Goal: Navigation & Orientation: Find specific page/section

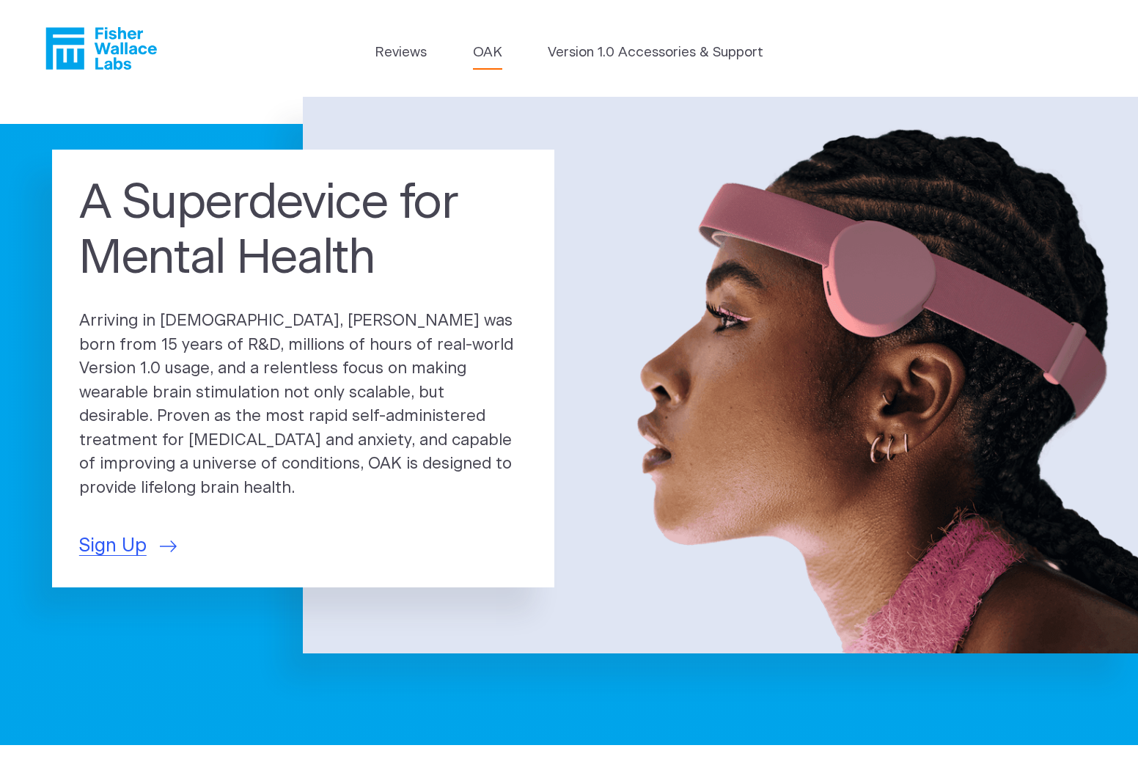
click at [492, 49] on link "OAK" at bounding box center [487, 53] width 29 height 21
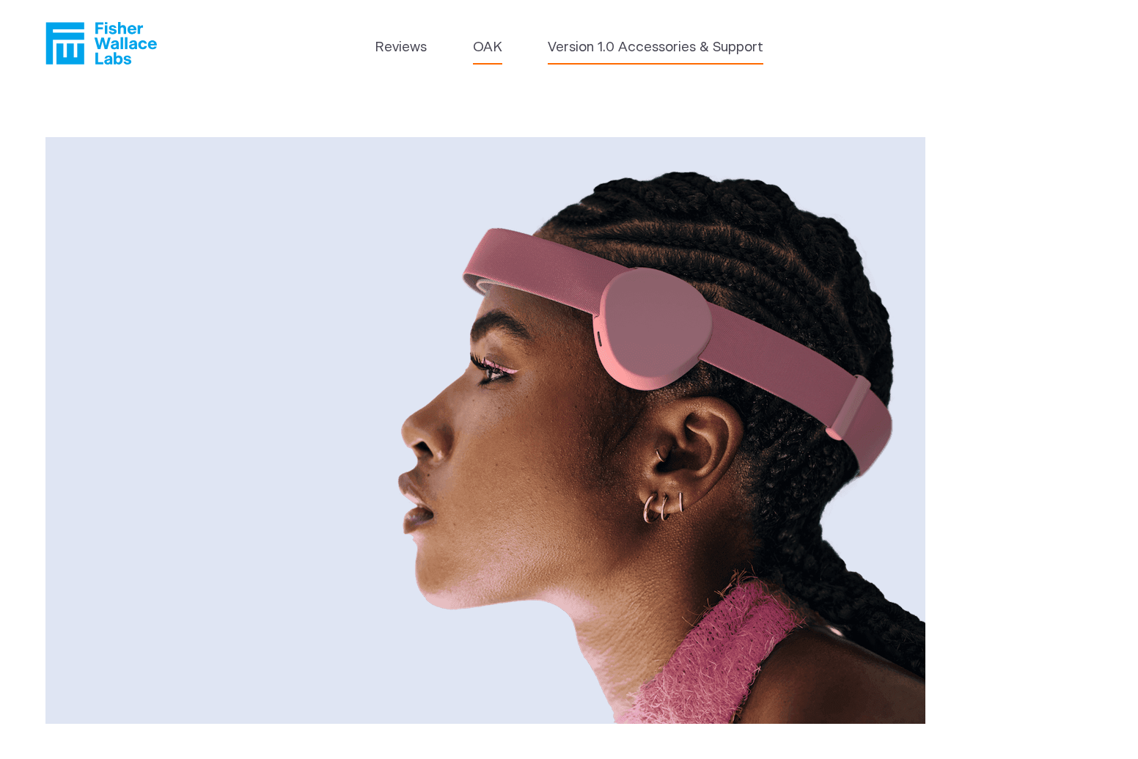
click at [586, 52] on link "Version 1.0 Accessories & Support" at bounding box center [656, 47] width 216 height 21
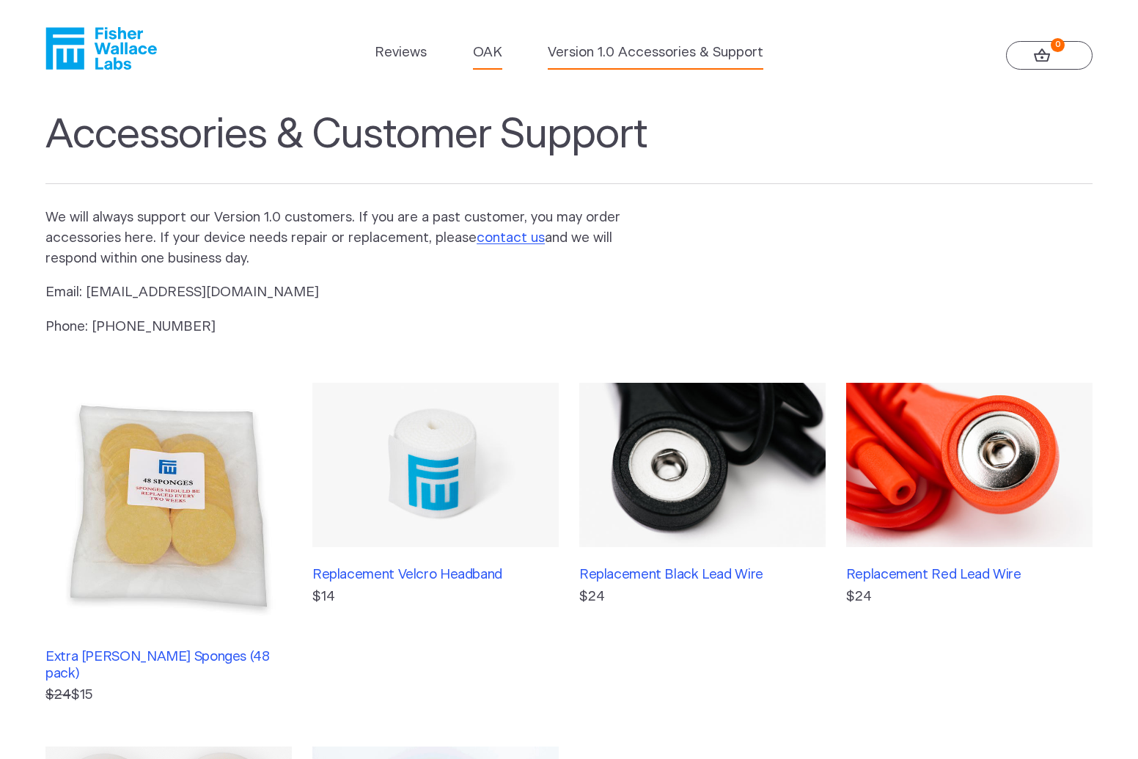
scroll to position [1, 0]
click at [491, 56] on link "OAK" at bounding box center [487, 52] width 29 height 21
